Goal: Task Accomplishment & Management: Use online tool/utility

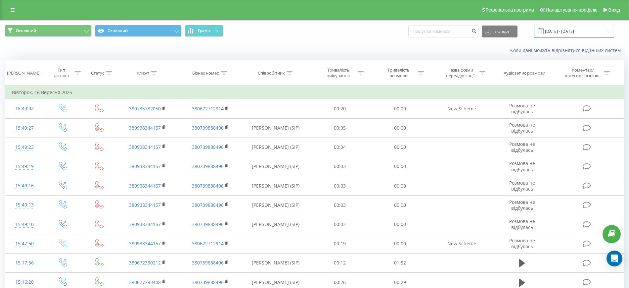
click at [567, 32] on input "16.09.2025 - 16.09.2025" at bounding box center [574, 31] width 80 height 13
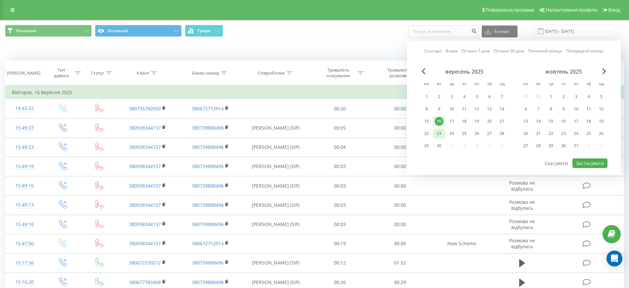
click at [442, 135] on div "23" at bounding box center [439, 133] width 9 height 9
click at [582, 162] on button "Застосувати" at bounding box center [590, 163] width 35 height 10
type input "[DATE] - [DATE]"
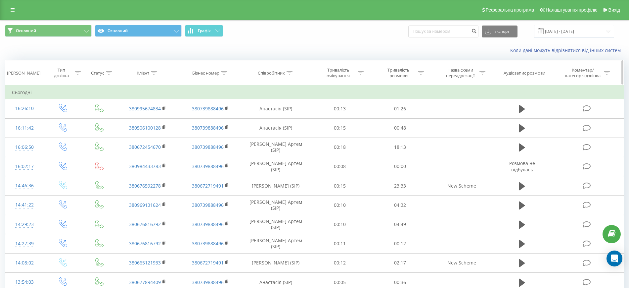
click at [290, 72] on icon at bounding box center [290, 72] width 6 height 3
click at [283, 125] on input "text" at bounding box center [276, 121] width 58 height 12
type input "[PERSON_NAME] Артем"
click at [290, 136] on span "OK" at bounding box center [290, 133] width 19 height 10
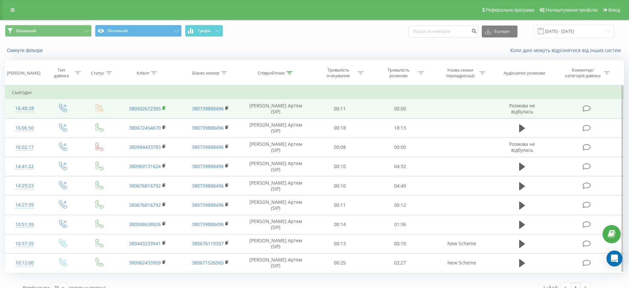
click at [164, 108] on rect at bounding box center [164, 108] width 2 height 3
